Goal: Transaction & Acquisition: Purchase product/service

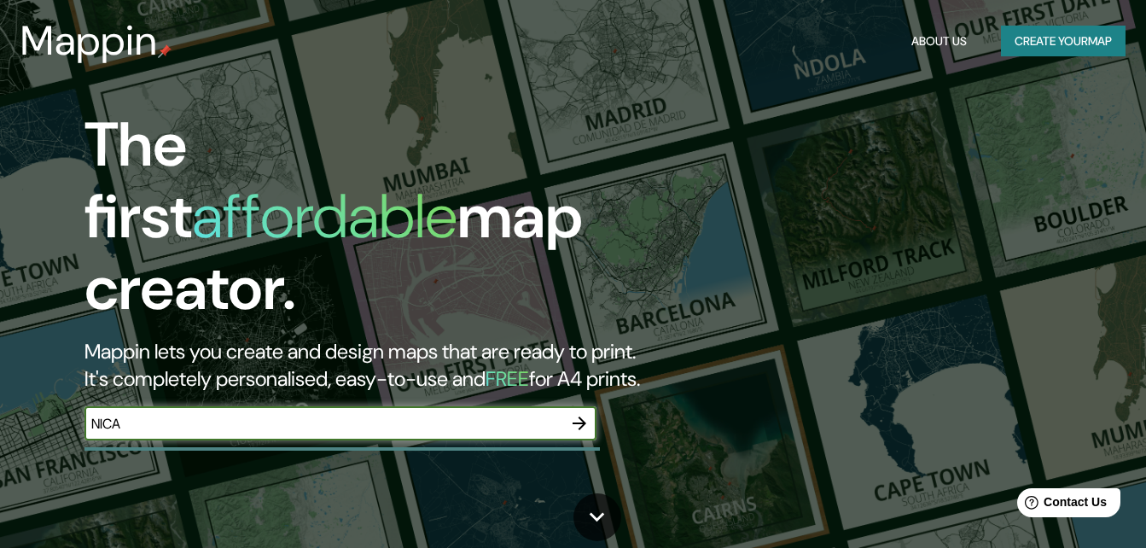
type input "[GEOGRAPHIC_DATA]"
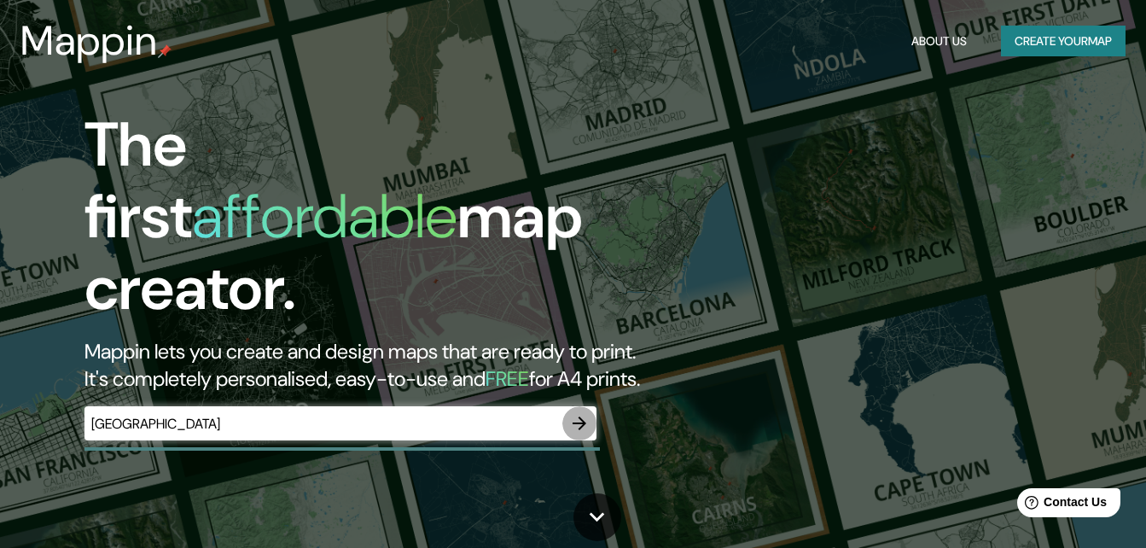
click at [573, 413] on icon "button" at bounding box center [579, 423] width 20 height 20
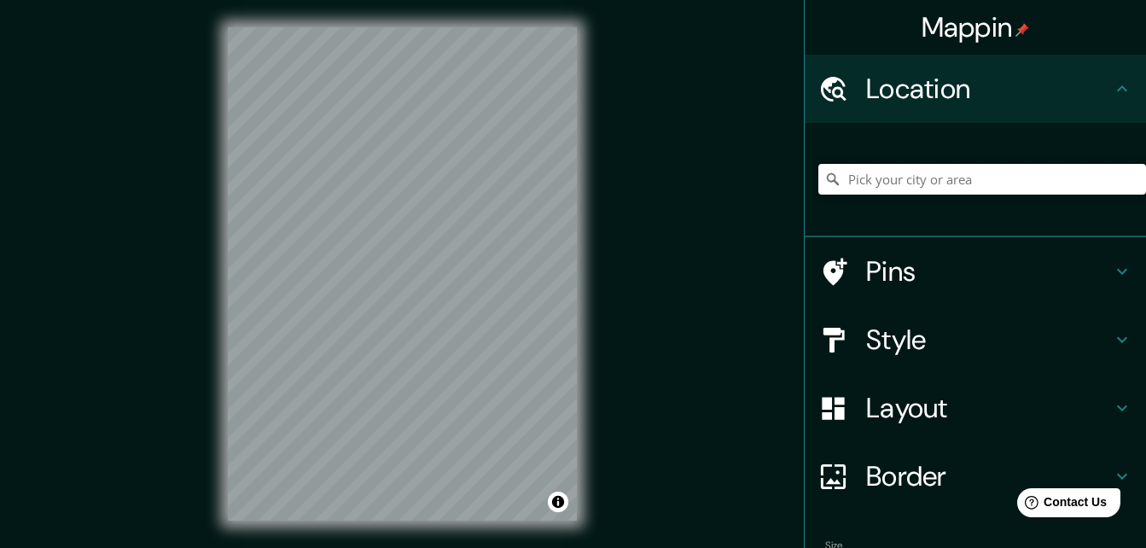
click at [894, 178] on input "Pick your city or area" at bounding box center [983, 179] width 328 height 31
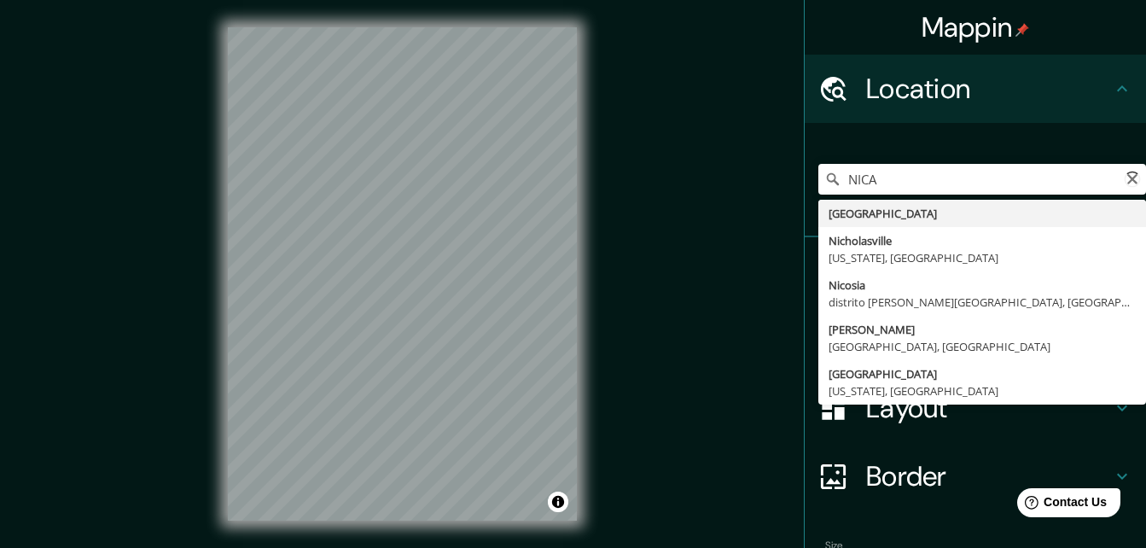
type input "[GEOGRAPHIC_DATA]"
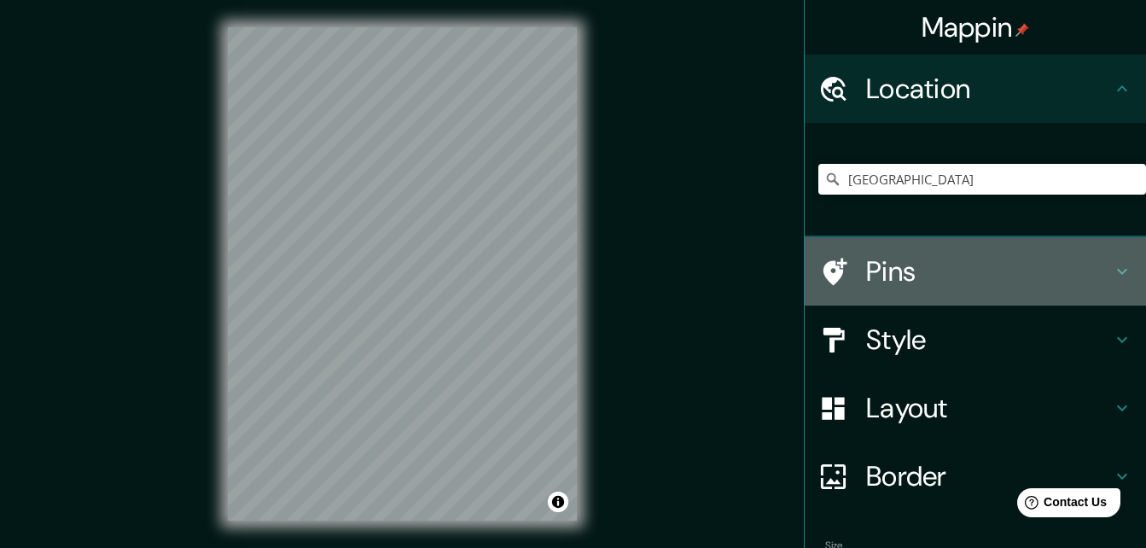
click at [842, 257] on div at bounding box center [843, 272] width 48 height 30
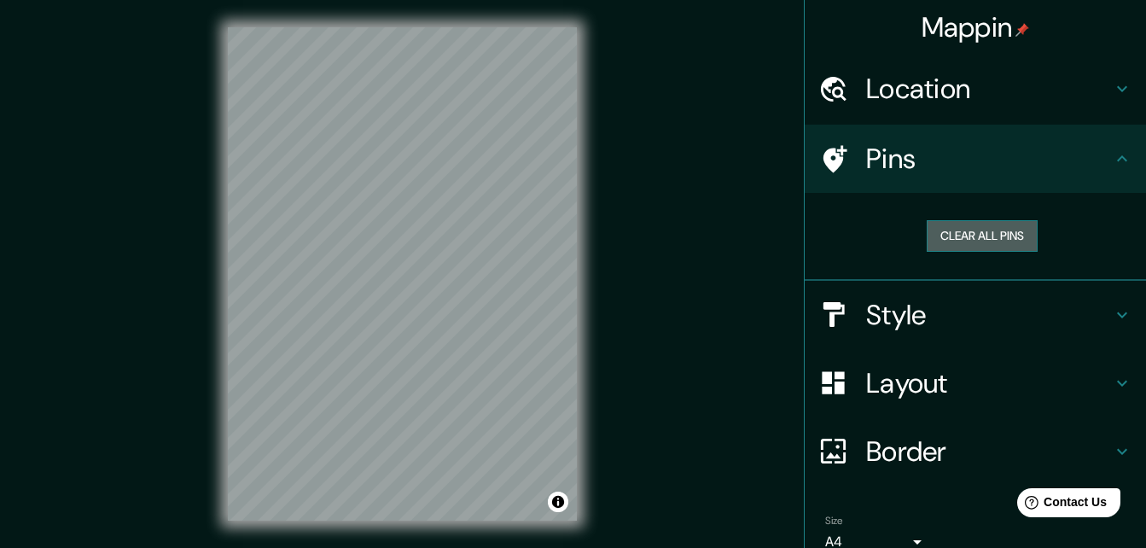
click at [941, 237] on button "Clear all pins" at bounding box center [982, 236] width 111 height 32
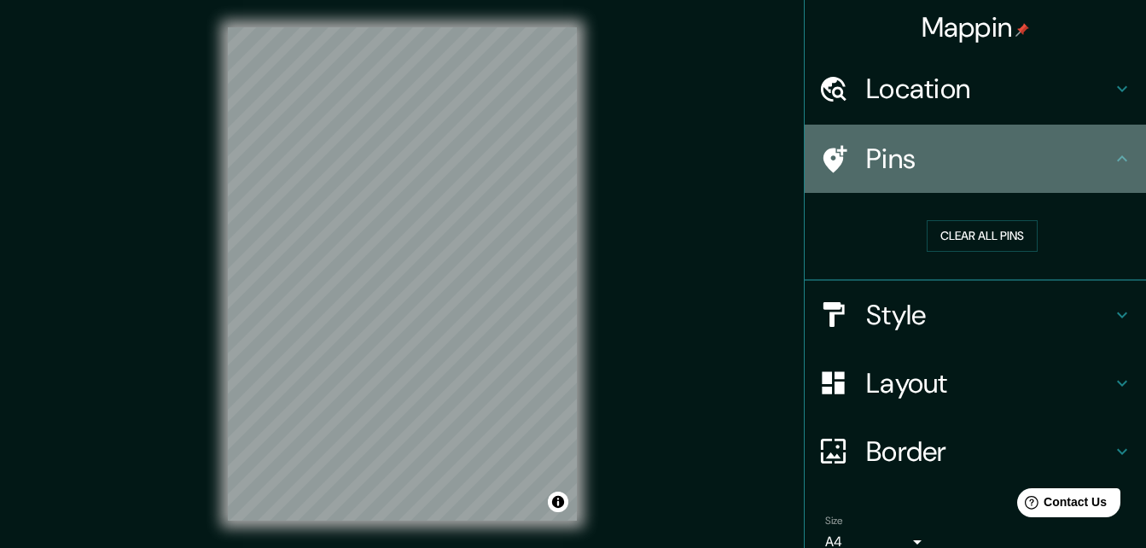
click at [1112, 153] on icon at bounding box center [1122, 159] width 20 height 20
click at [999, 156] on h4 "Pins" at bounding box center [989, 159] width 246 height 34
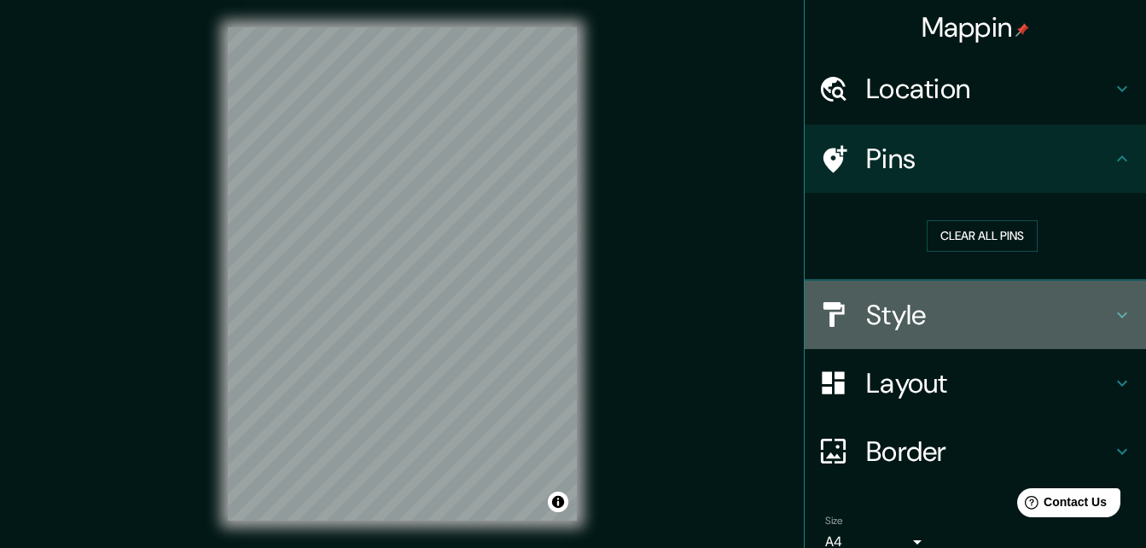
click at [897, 305] on h4 "Style" at bounding box center [989, 315] width 246 height 34
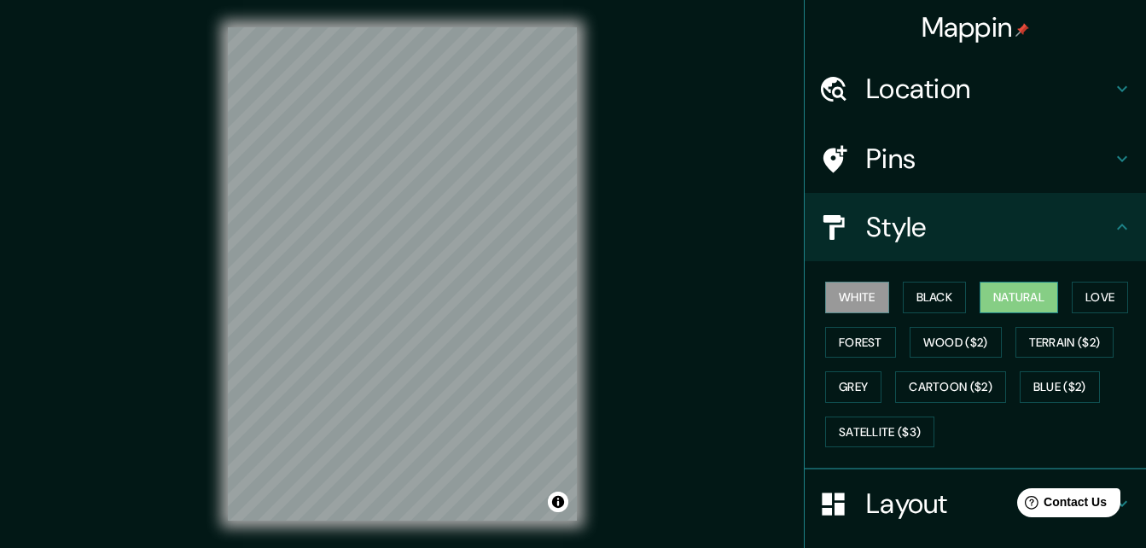
click at [1023, 282] on button "Natural" at bounding box center [1019, 298] width 79 height 32
click at [874, 347] on button "Forest" at bounding box center [860, 343] width 71 height 32
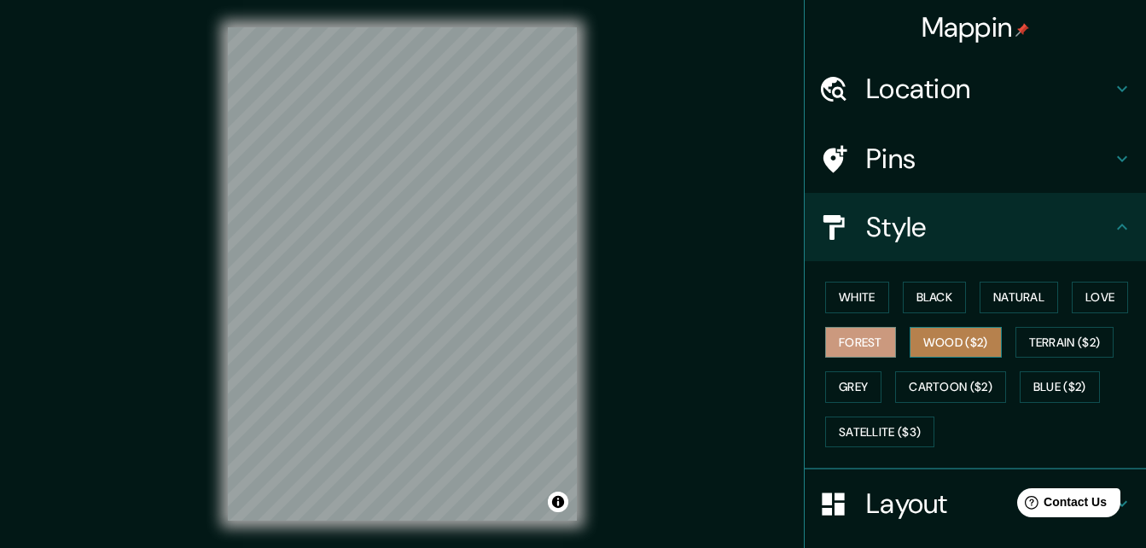
click at [924, 346] on button "Wood ($2)" at bounding box center [956, 343] width 92 height 32
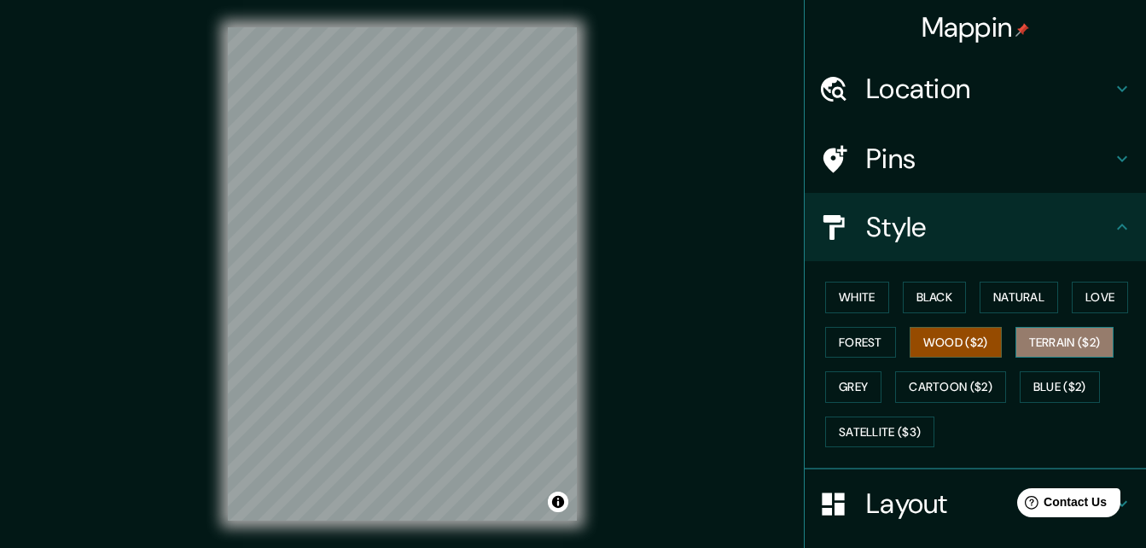
click at [1016, 337] on button "Terrain ($2)" at bounding box center [1065, 343] width 99 height 32
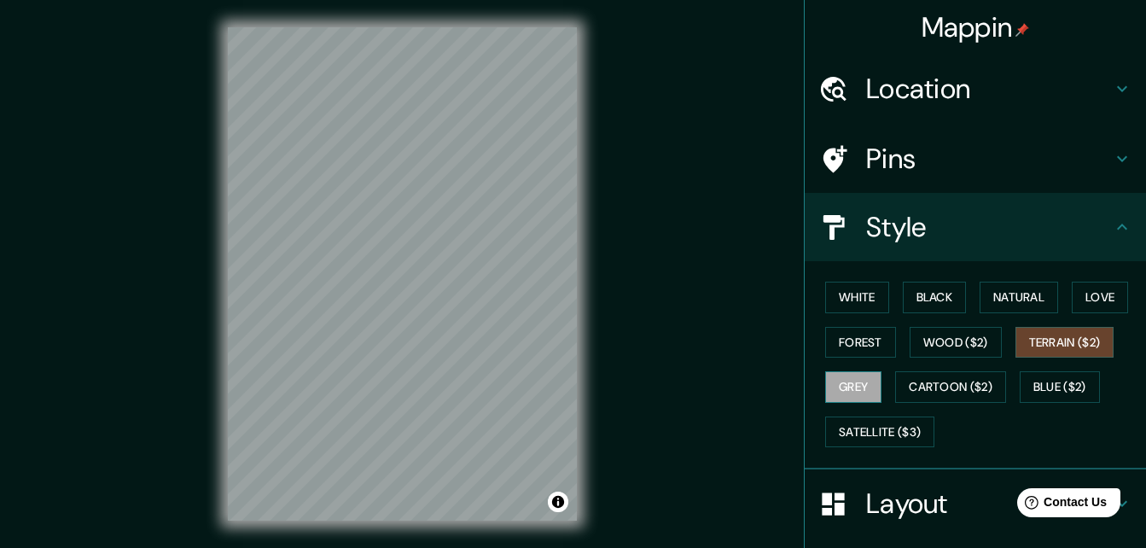
drag, startPoint x: 833, startPoint y: 368, endPoint x: 836, endPoint y: 383, distance: 15.7
click at [836, 383] on div "White Black Natural Love Forest Wood ($2) Terrain ($2) Grey Cartoon ($2) Blue (…" at bounding box center [983, 364] width 328 height 179
click at [836, 383] on button "Grey" at bounding box center [853, 387] width 56 height 32
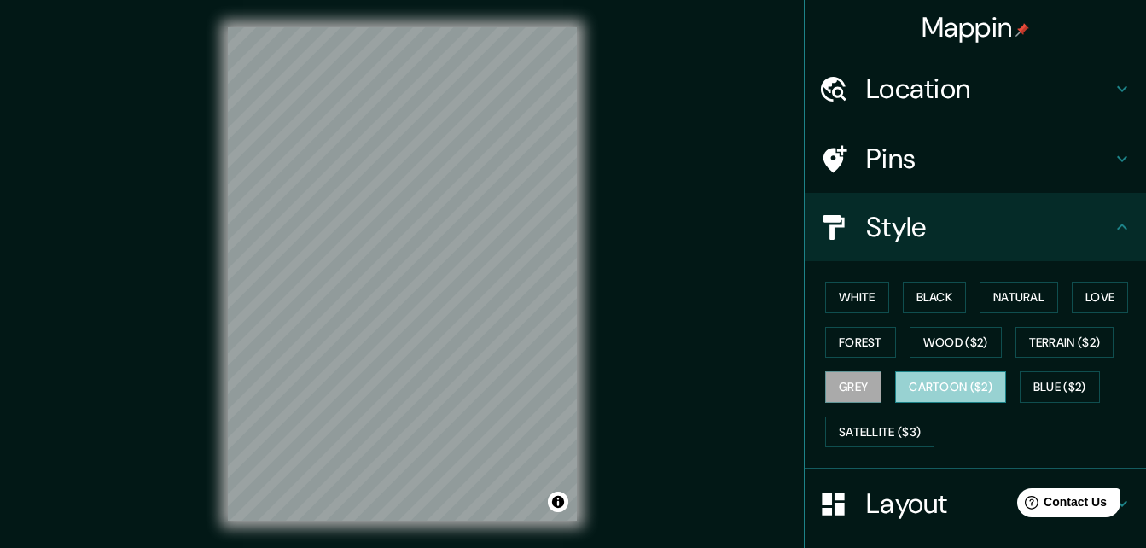
click at [918, 385] on button "Cartoon ($2)" at bounding box center [950, 387] width 111 height 32
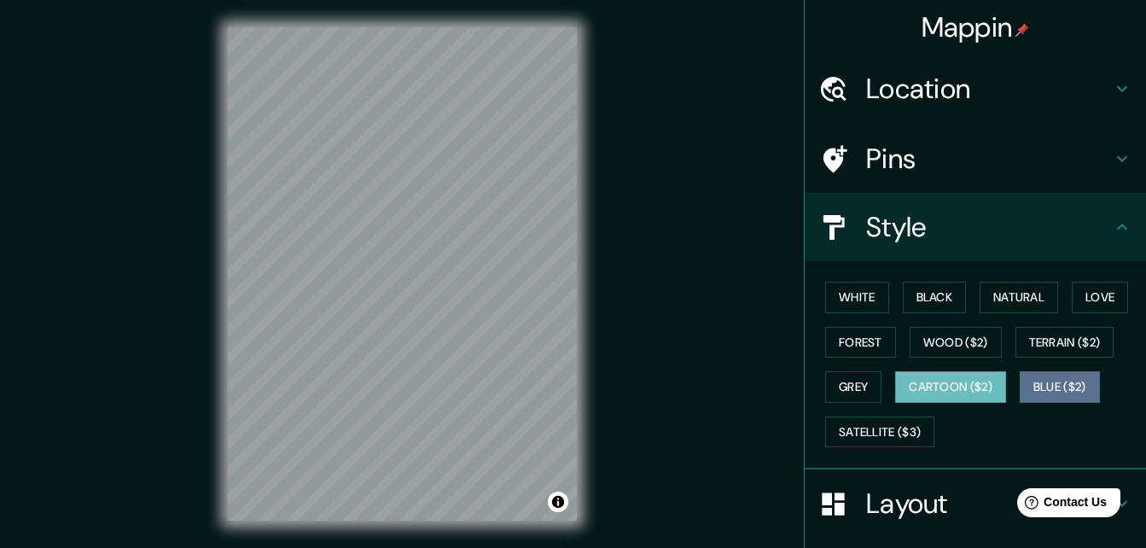
click at [1035, 381] on button "Blue ($2)" at bounding box center [1060, 387] width 80 height 32
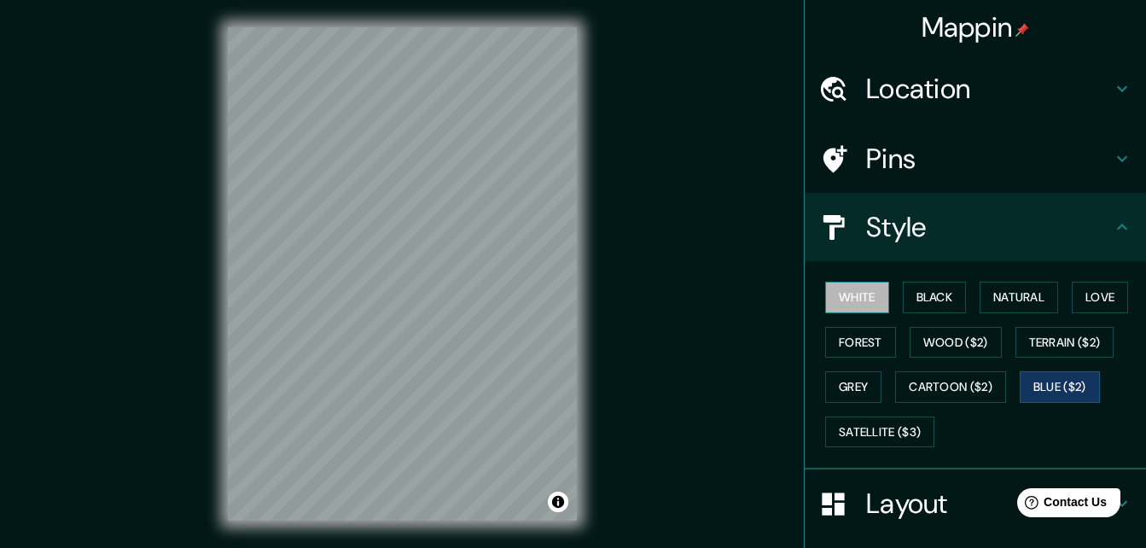
click at [856, 289] on button "White" at bounding box center [857, 298] width 64 height 32
click at [912, 294] on button "Black" at bounding box center [935, 298] width 64 height 32
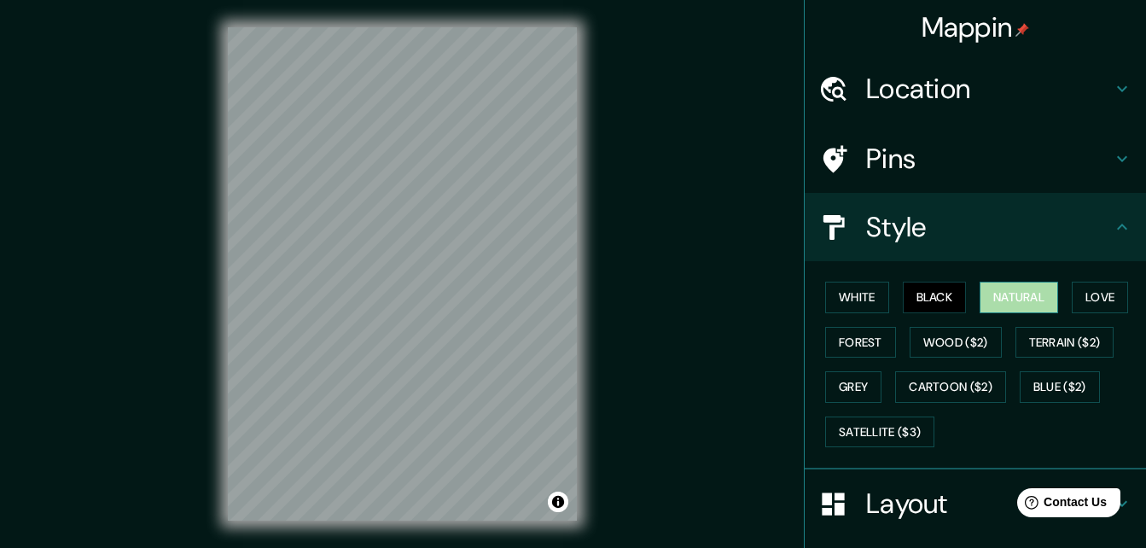
click at [982, 299] on button "Natural" at bounding box center [1019, 298] width 79 height 32
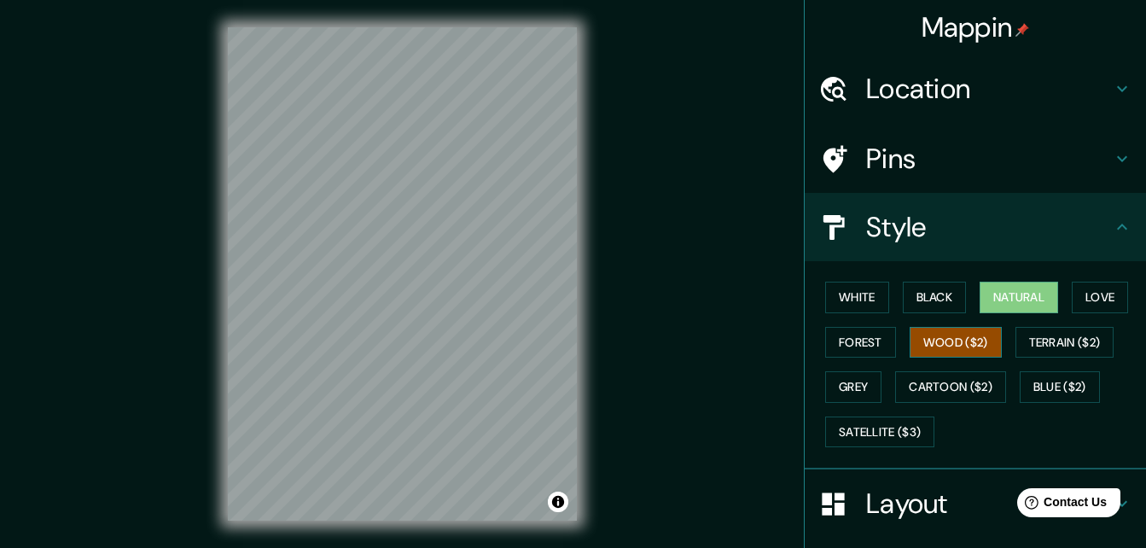
click at [954, 332] on button "Wood ($2)" at bounding box center [956, 343] width 92 height 32
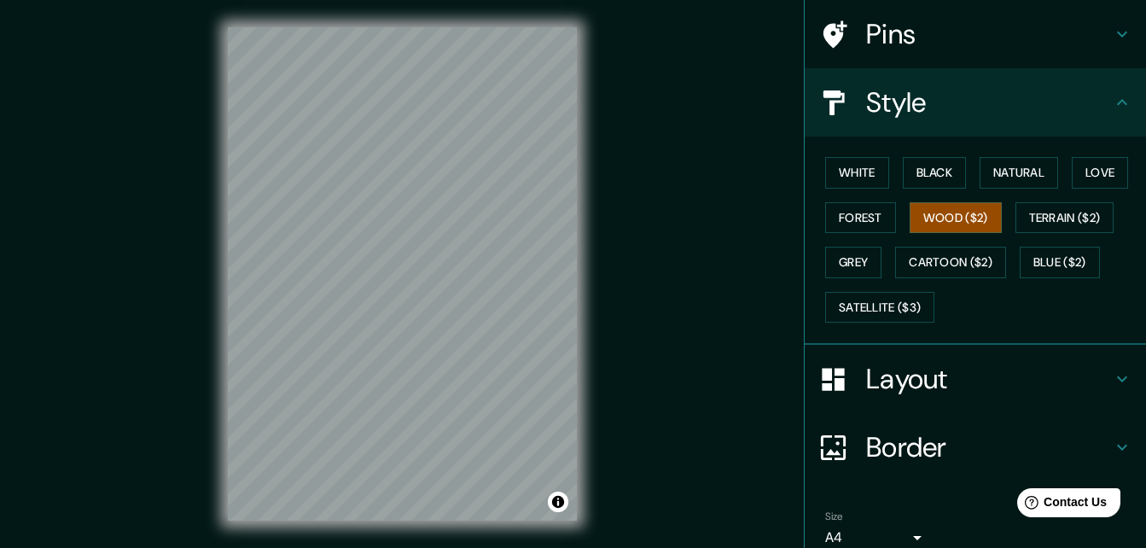
scroll to position [123, 0]
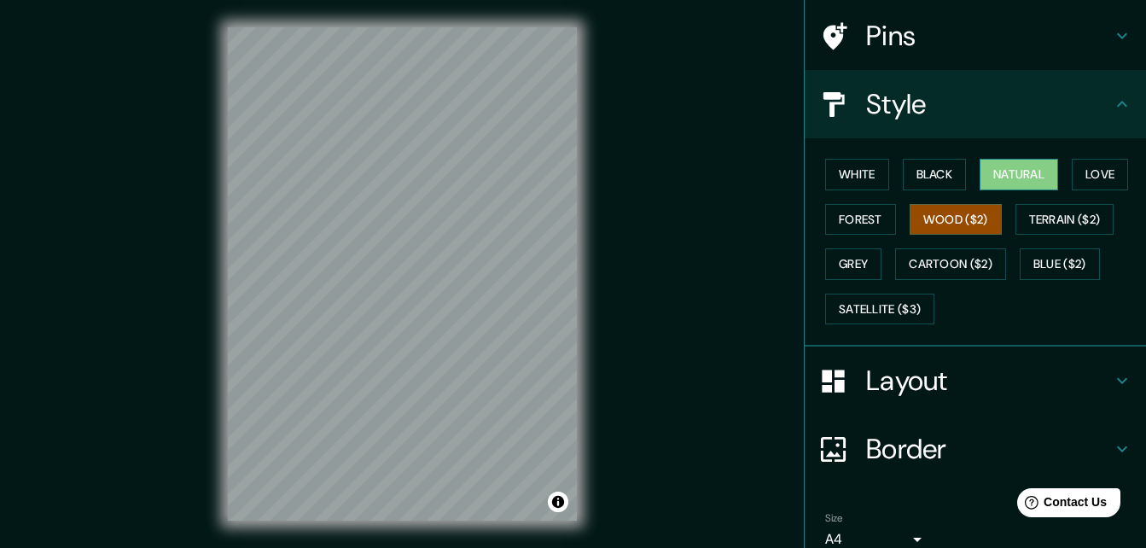
click at [1001, 177] on button "Natural" at bounding box center [1019, 175] width 79 height 32
click at [1089, 176] on button "Love" at bounding box center [1100, 175] width 56 height 32
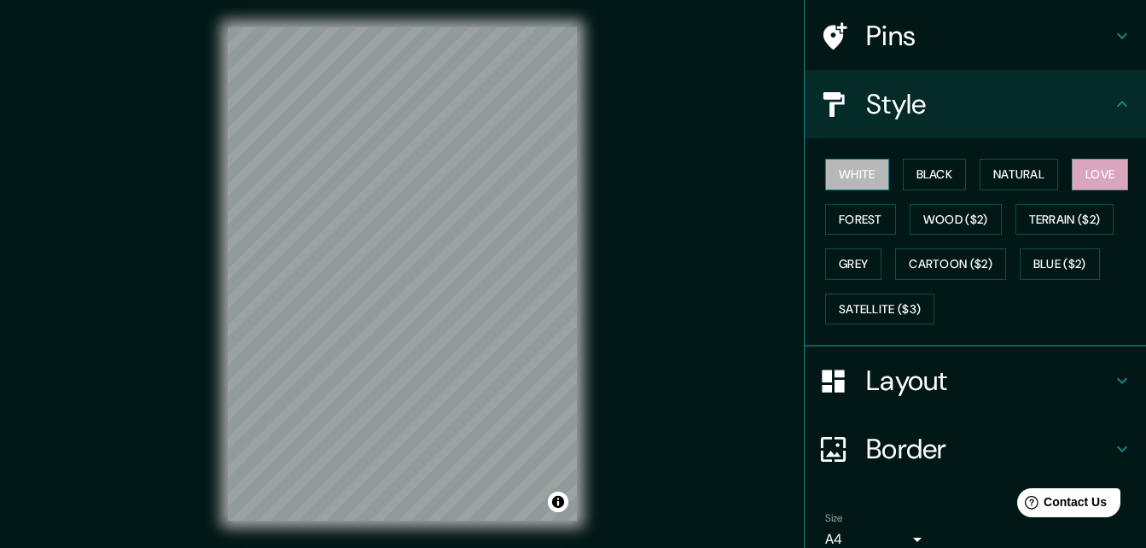
click at [827, 179] on button "White" at bounding box center [857, 175] width 64 height 32
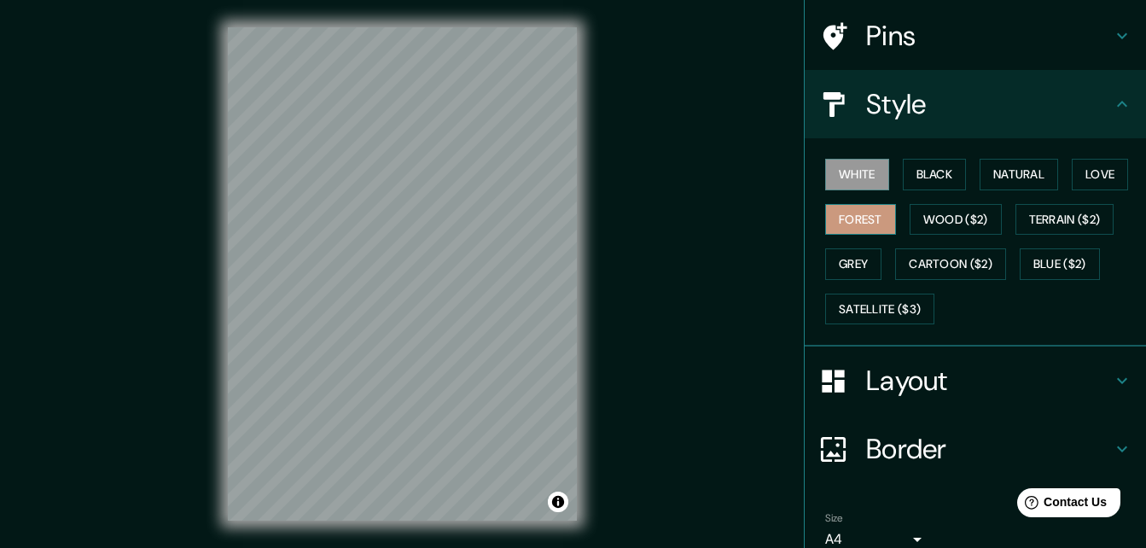
drag, startPoint x: 832, startPoint y: 237, endPoint x: 845, endPoint y: 220, distance: 21.3
click at [845, 220] on div "White Black Natural Love Forest Wood ($2) Terrain ($2) Grey Cartoon ($2) Blue (…" at bounding box center [983, 241] width 328 height 179
click at [845, 220] on button "Forest" at bounding box center [860, 220] width 71 height 32
click at [911, 224] on button "Wood ($2)" at bounding box center [956, 220] width 92 height 32
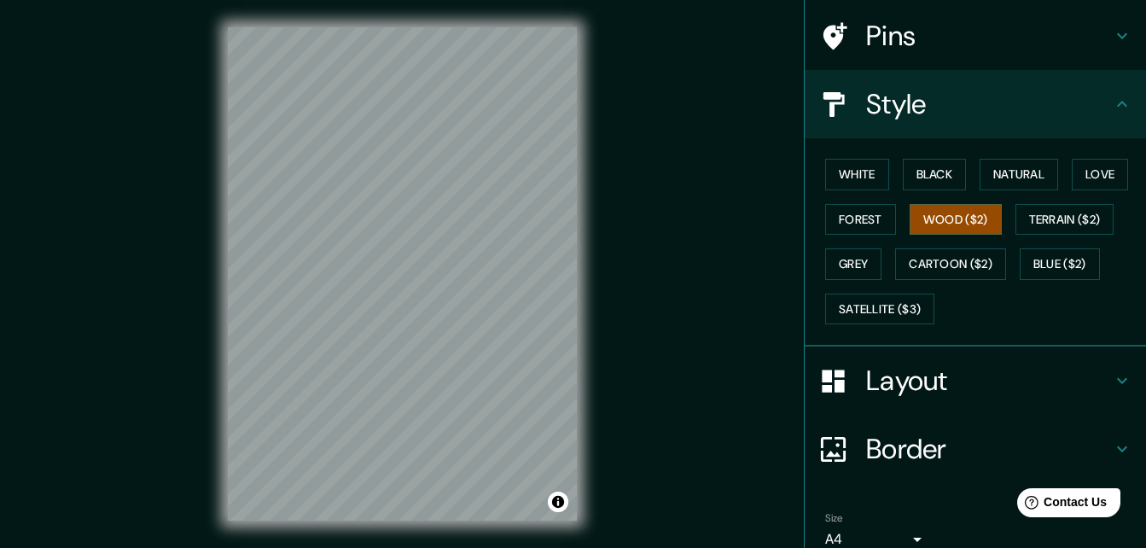
scroll to position [3, 0]
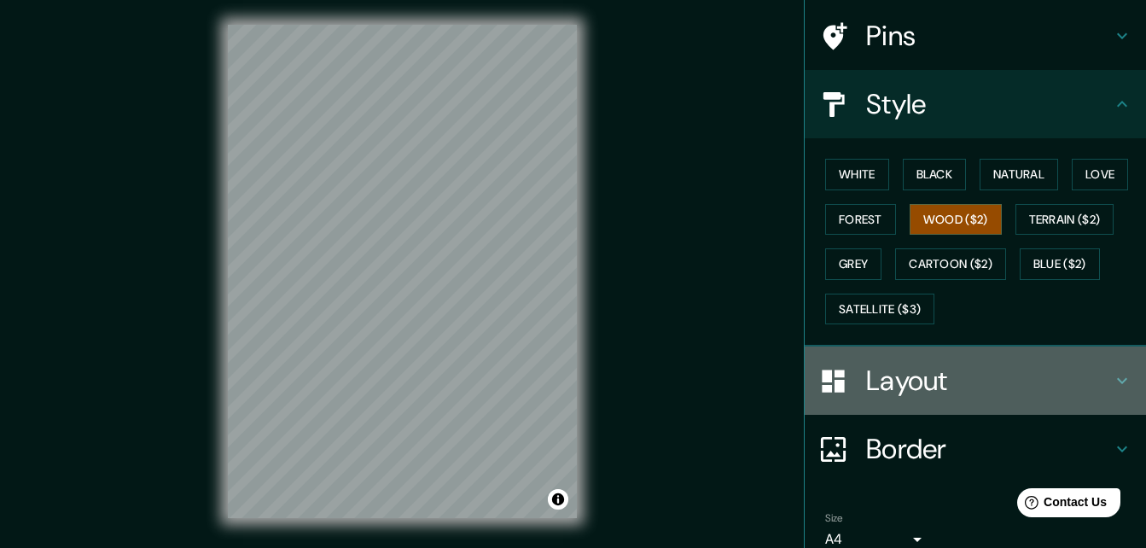
click at [995, 372] on h4 "Layout" at bounding box center [989, 381] width 246 height 34
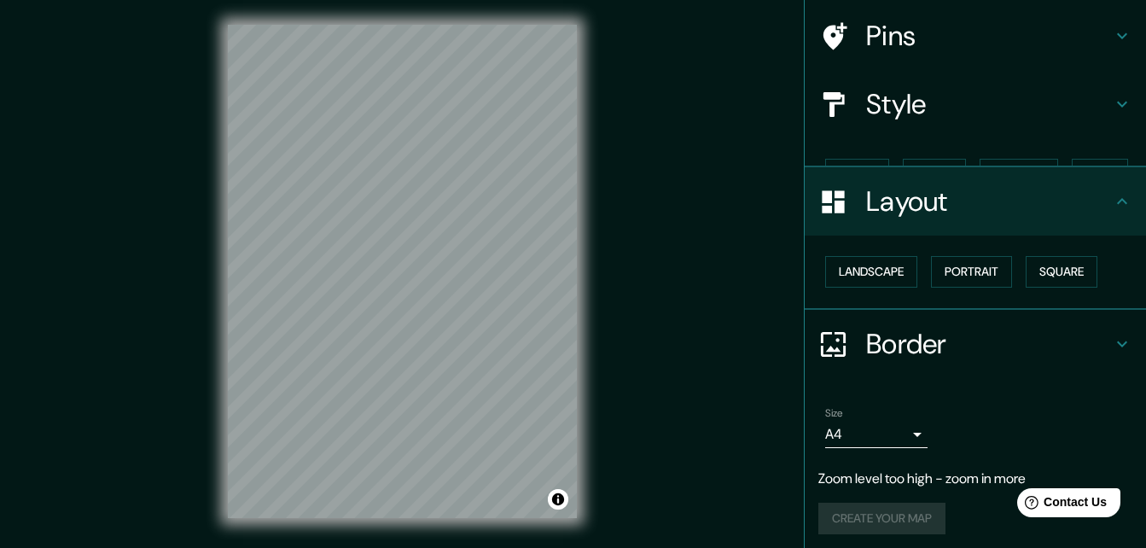
scroll to position [100, 0]
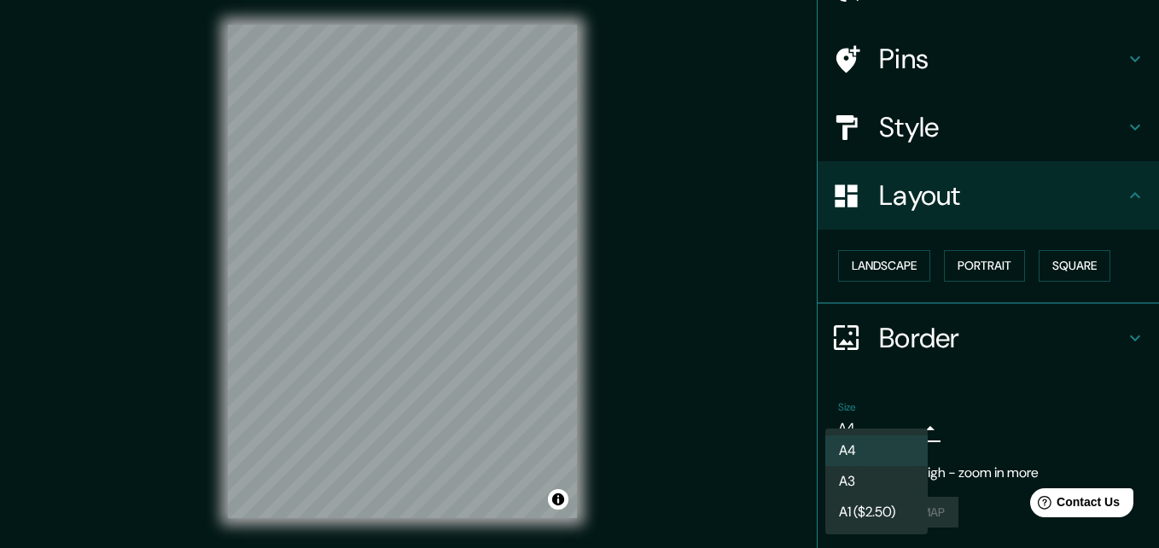
click at [906, 425] on body "Mappin Location [GEOGRAPHIC_DATA] [GEOGRAPHIC_DATA] [GEOGRAPHIC_DATA] [GEOGRAPH…" at bounding box center [579, 271] width 1159 height 548
click at [895, 474] on li "A3" at bounding box center [876, 481] width 102 height 31
type input "a4"
click at [906, 427] on body "Mappin Location [GEOGRAPHIC_DATA] [GEOGRAPHIC_DATA] [GEOGRAPHIC_DATA] [GEOGRAPH…" at bounding box center [579, 271] width 1159 height 548
click at [1013, 345] on div at bounding box center [579, 274] width 1159 height 548
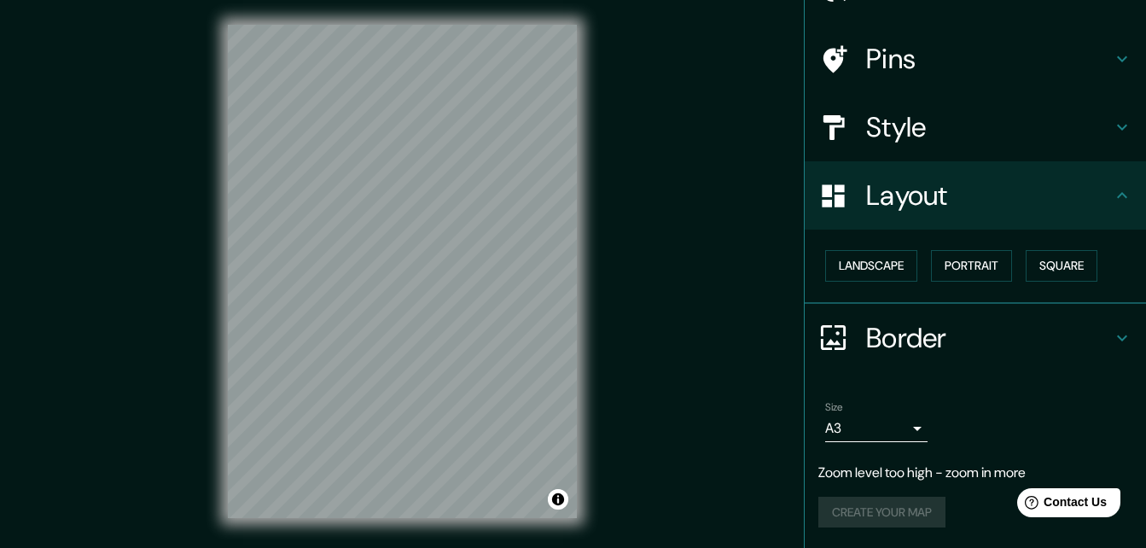
click at [895, 473] on p "Zoom level too high - zoom in more" at bounding box center [976, 473] width 314 height 20
click at [967, 474] on p "Zoom level too high - zoom in more" at bounding box center [976, 473] width 314 height 20
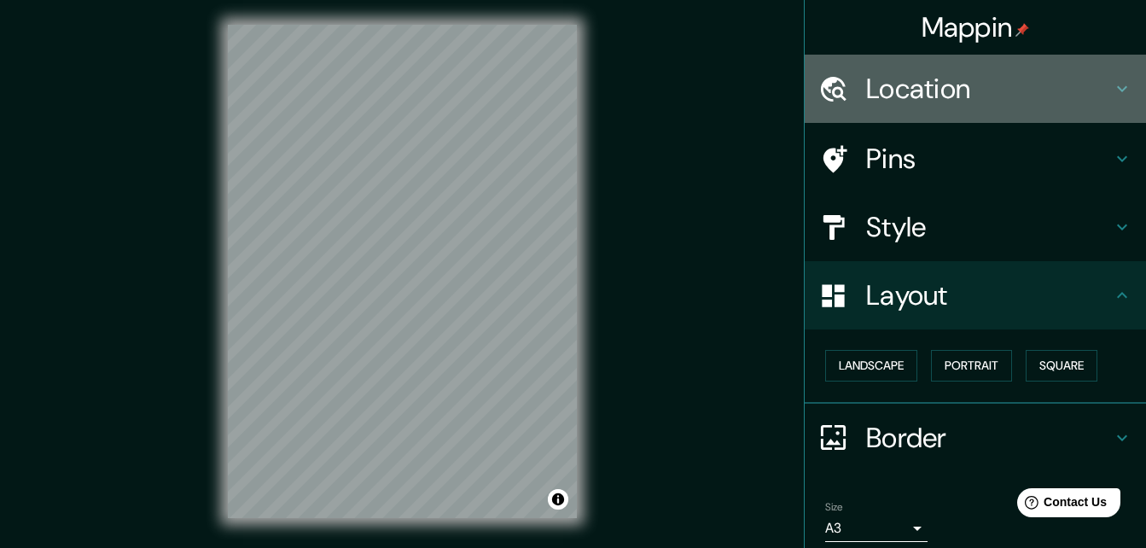
click at [1112, 83] on icon at bounding box center [1122, 89] width 20 height 20
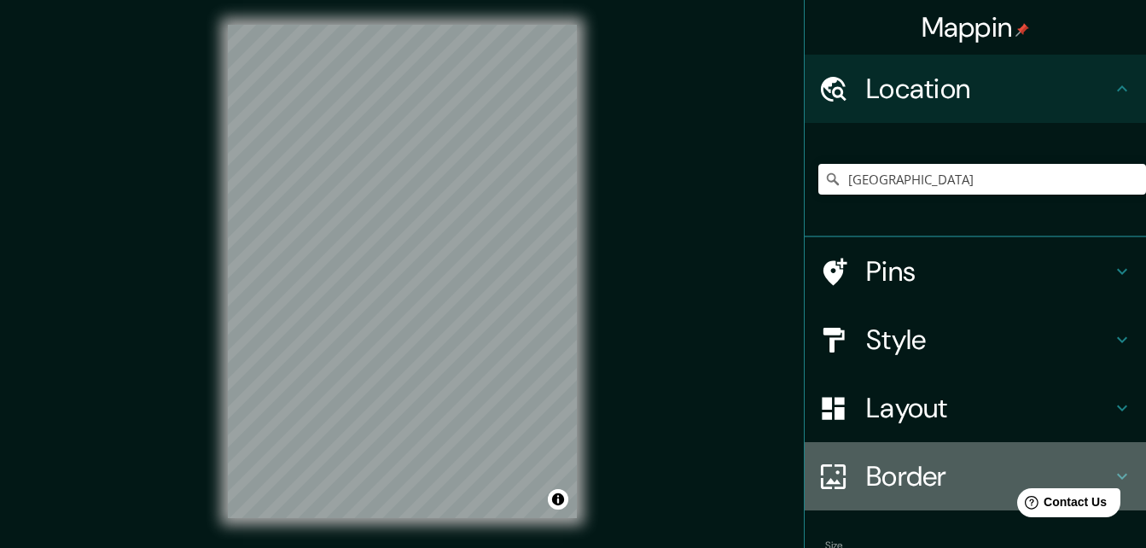
click at [906, 483] on h4 "Border" at bounding box center [989, 476] width 246 height 34
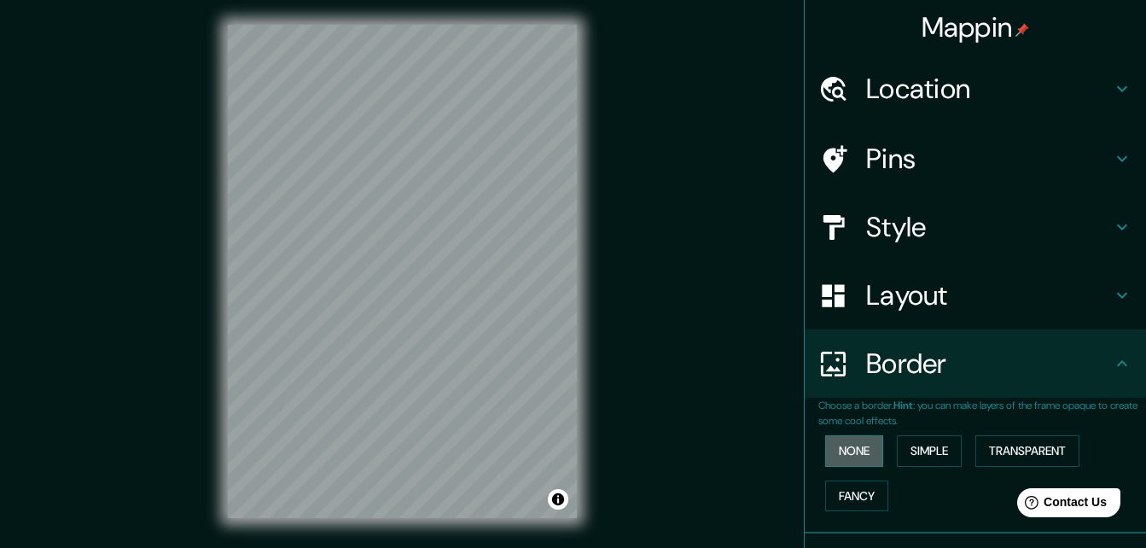
click at [854, 460] on button "None" at bounding box center [854, 451] width 58 height 32
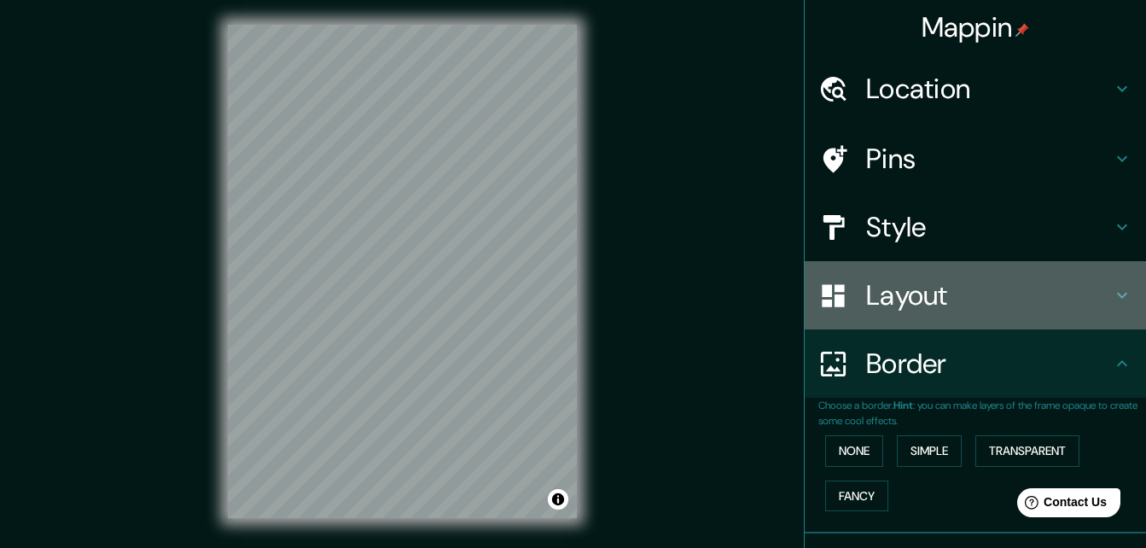
click at [930, 286] on h4 "Layout" at bounding box center [989, 295] width 246 height 34
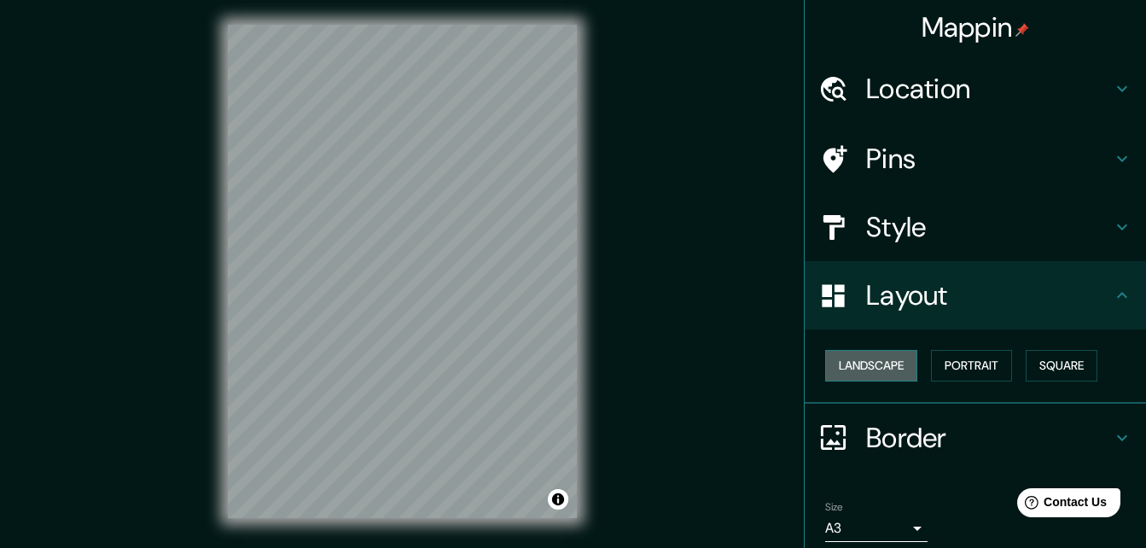
click at [878, 365] on button "Landscape" at bounding box center [871, 366] width 92 height 32
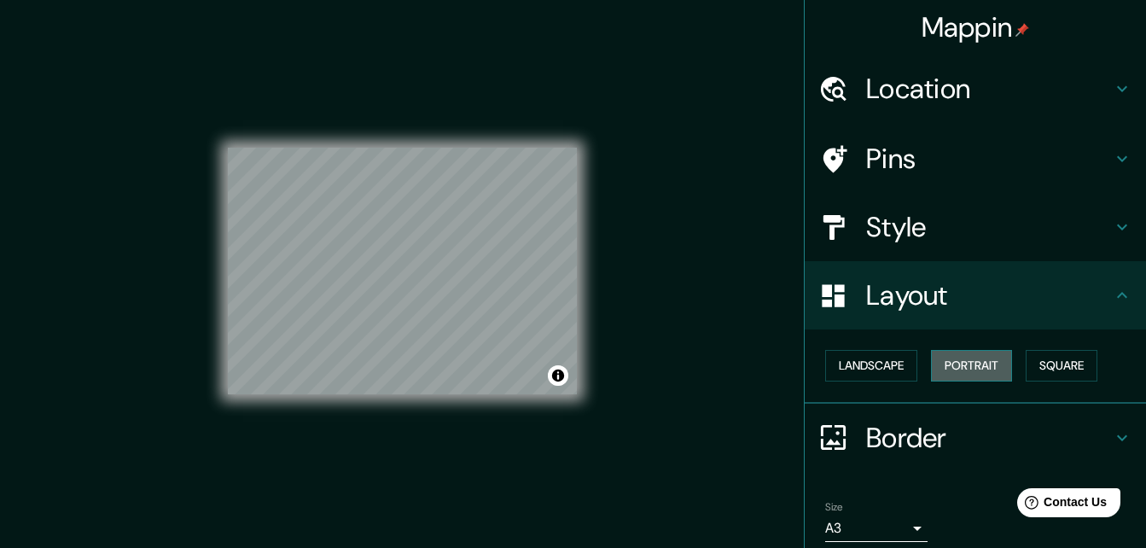
click at [947, 362] on button "Portrait" at bounding box center [971, 366] width 81 height 32
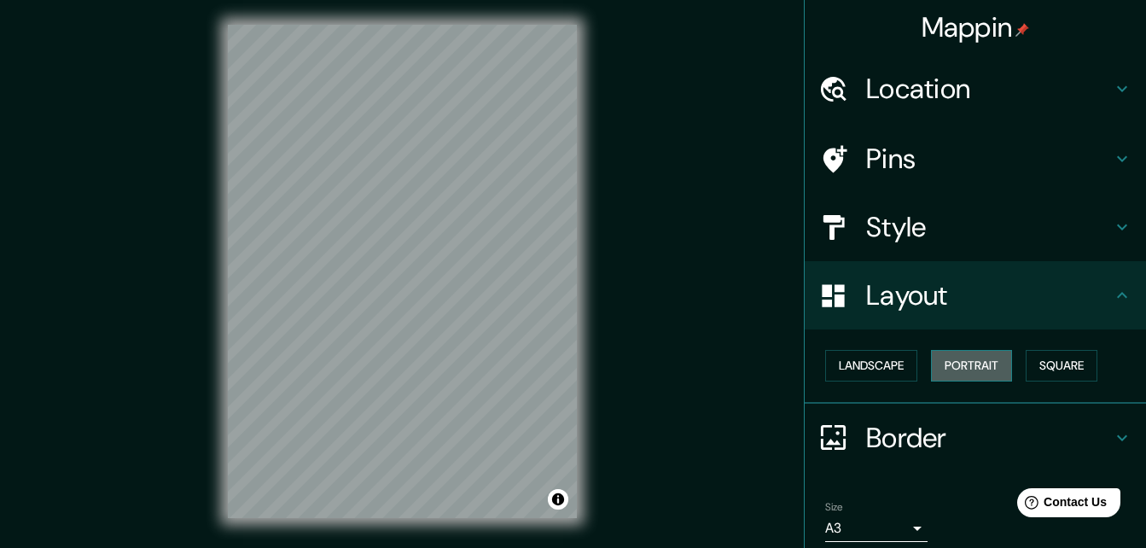
click at [990, 376] on button "Portrait" at bounding box center [971, 366] width 81 height 32
click at [1058, 366] on button "Square" at bounding box center [1062, 366] width 72 height 32
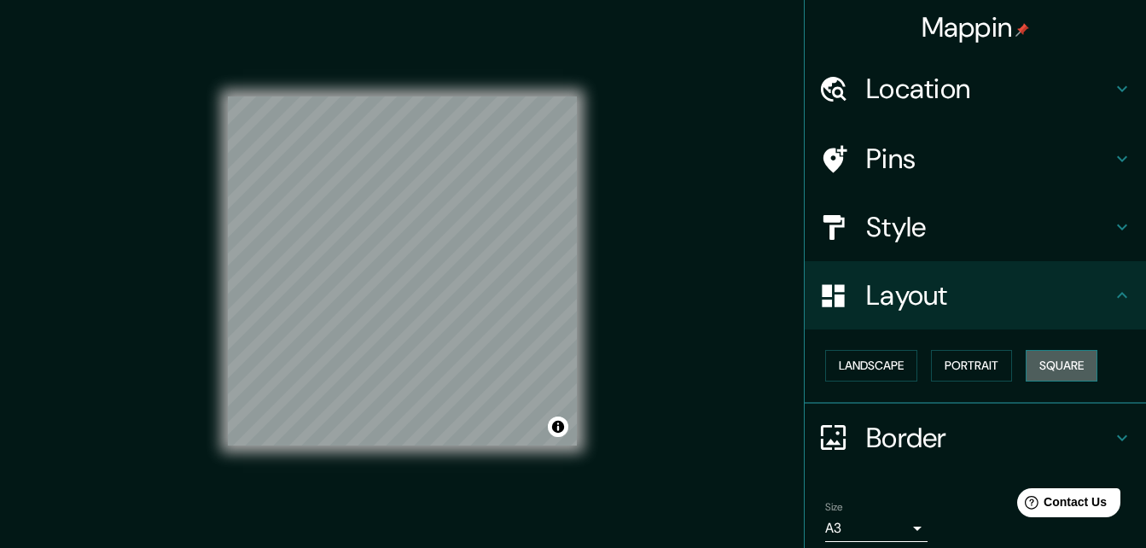
click at [1058, 366] on button "Square" at bounding box center [1062, 366] width 72 height 32
click at [944, 372] on button "Portrait" at bounding box center [971, 366] width 81 height 32
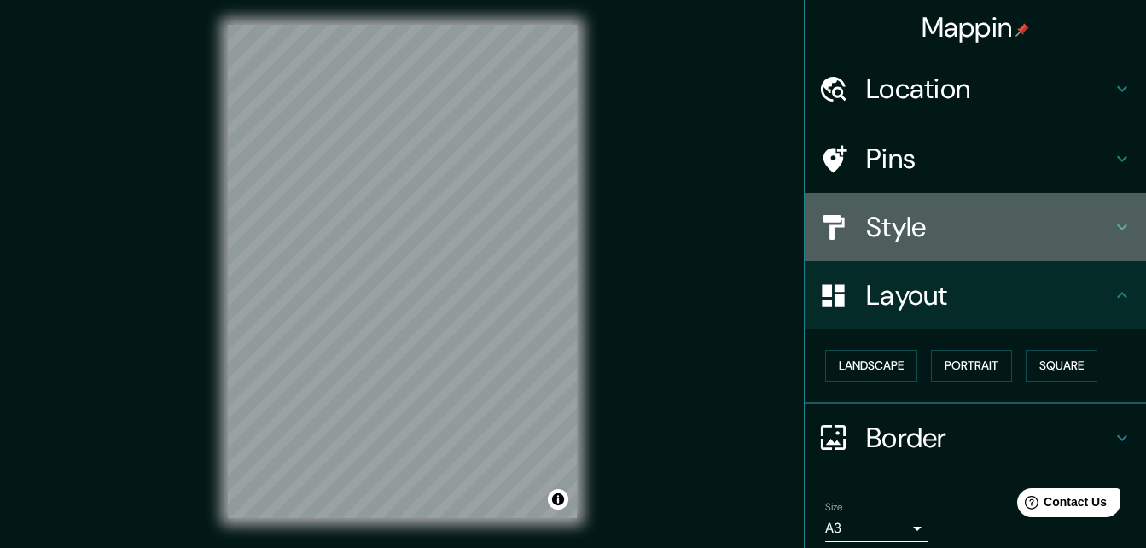
click at [868, 226] on h4 "Style" at bounding box center [989, 227] width 246 height 34
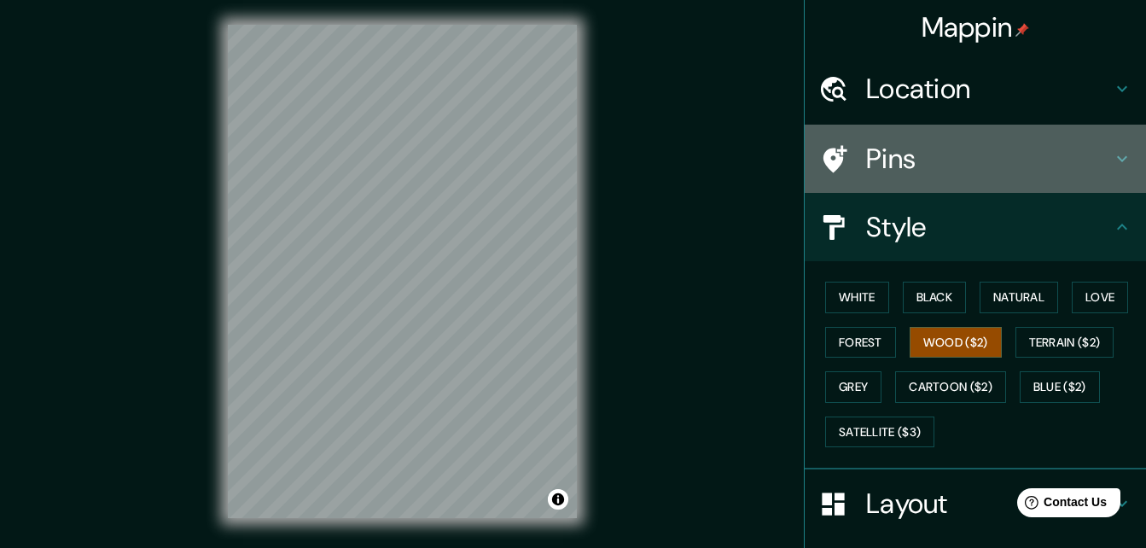
click at [926, 156] on h4 "Pins" at bounding box center [989, 159] width 246 height 34
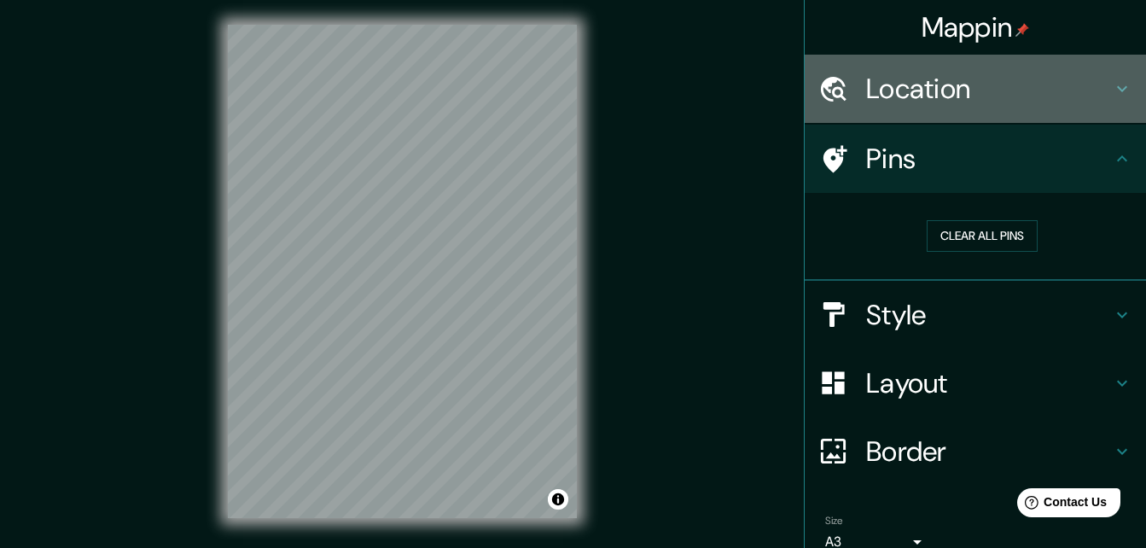
click at [1052, 90] on h4 "Location" at bounding box center [989, 89] width 246 height 34
